Goal: Task Accomplishment & Management: Manage account settings

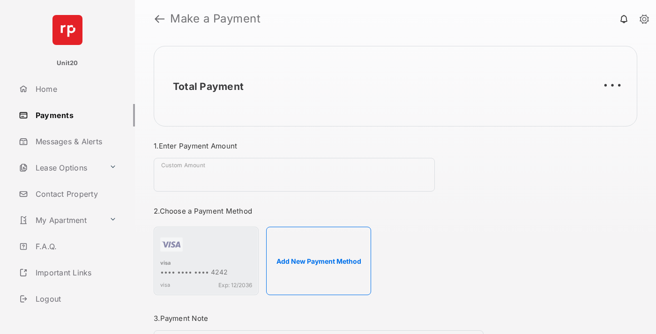
click at [73, 115] on link "Payments" at bounding box center [75, 115] width 120 height 22
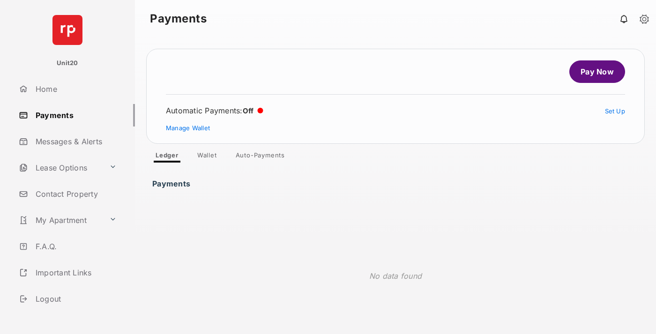
click at [260, 157] on link "Auto-Payments" at bounding box center [260, 156] width 64 height 11
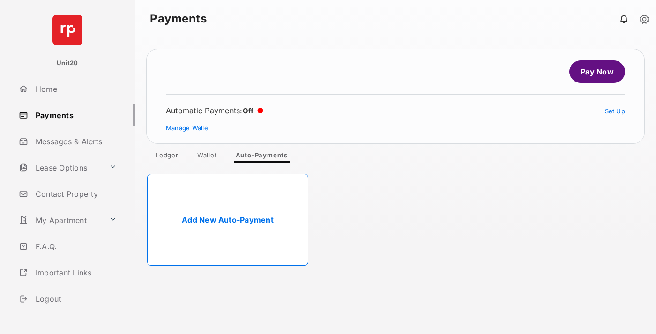
click at [228, 220] on link "Add New Auto-Payment" at bounding box center [227, 220] width 161 height 92
